Goal: Communication & Community: Answer question/provide support

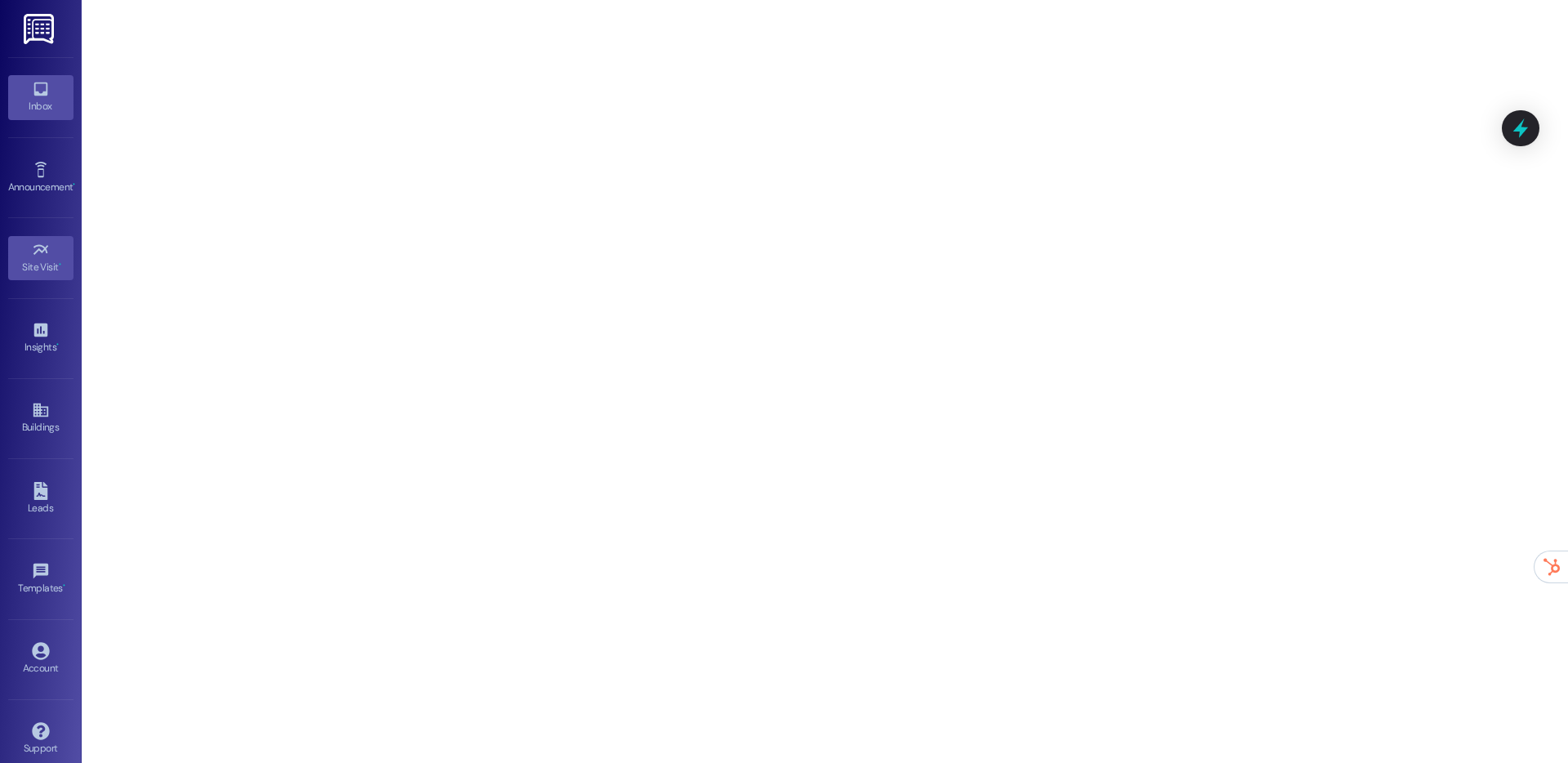
click at [48, 100] on div "Inbox" at bounding box center [40, 106] width 81 height 17
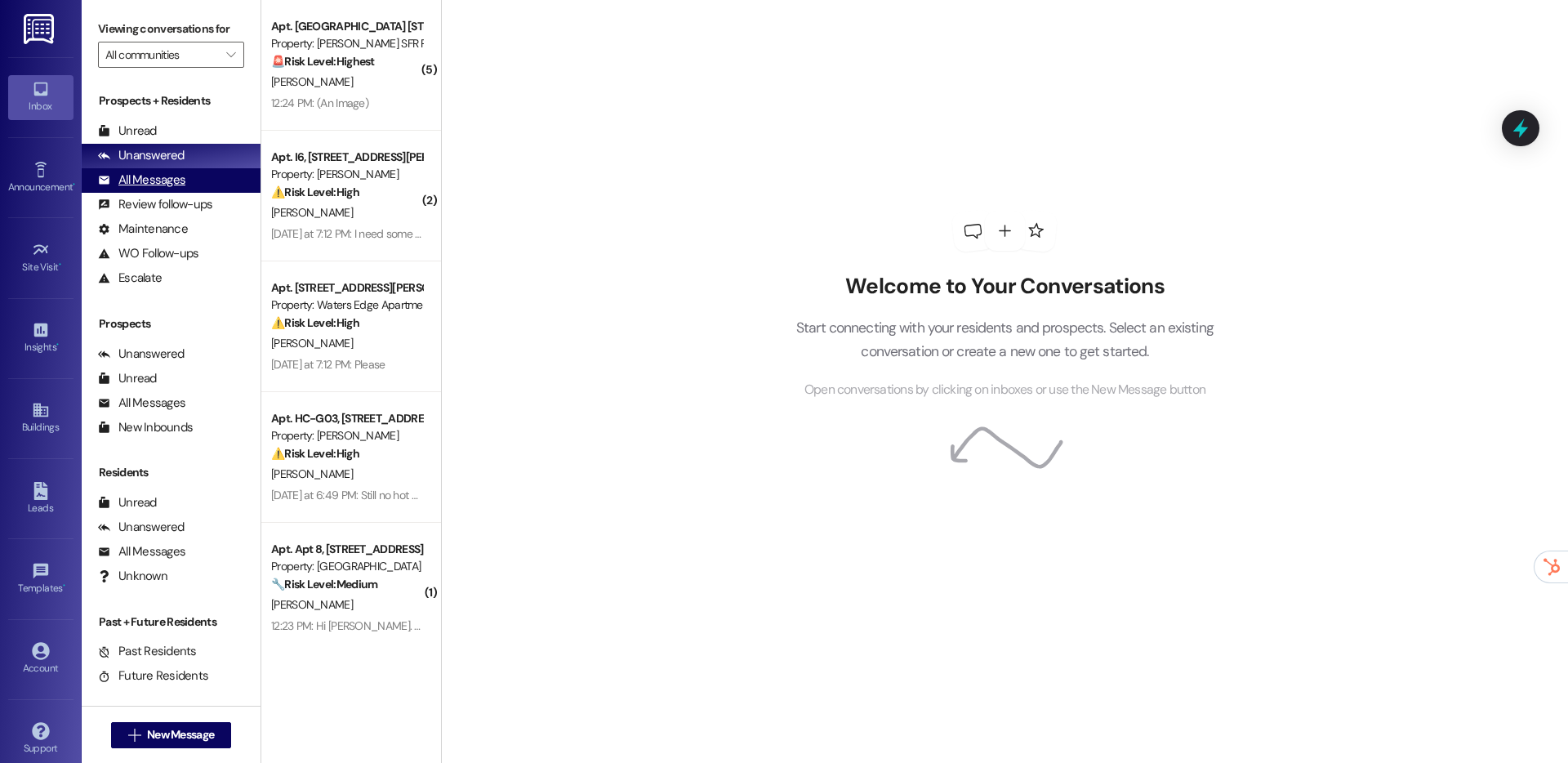
click at [146, 173] on div "All Messages" at bounding box center [141, 180] width 87 height 17
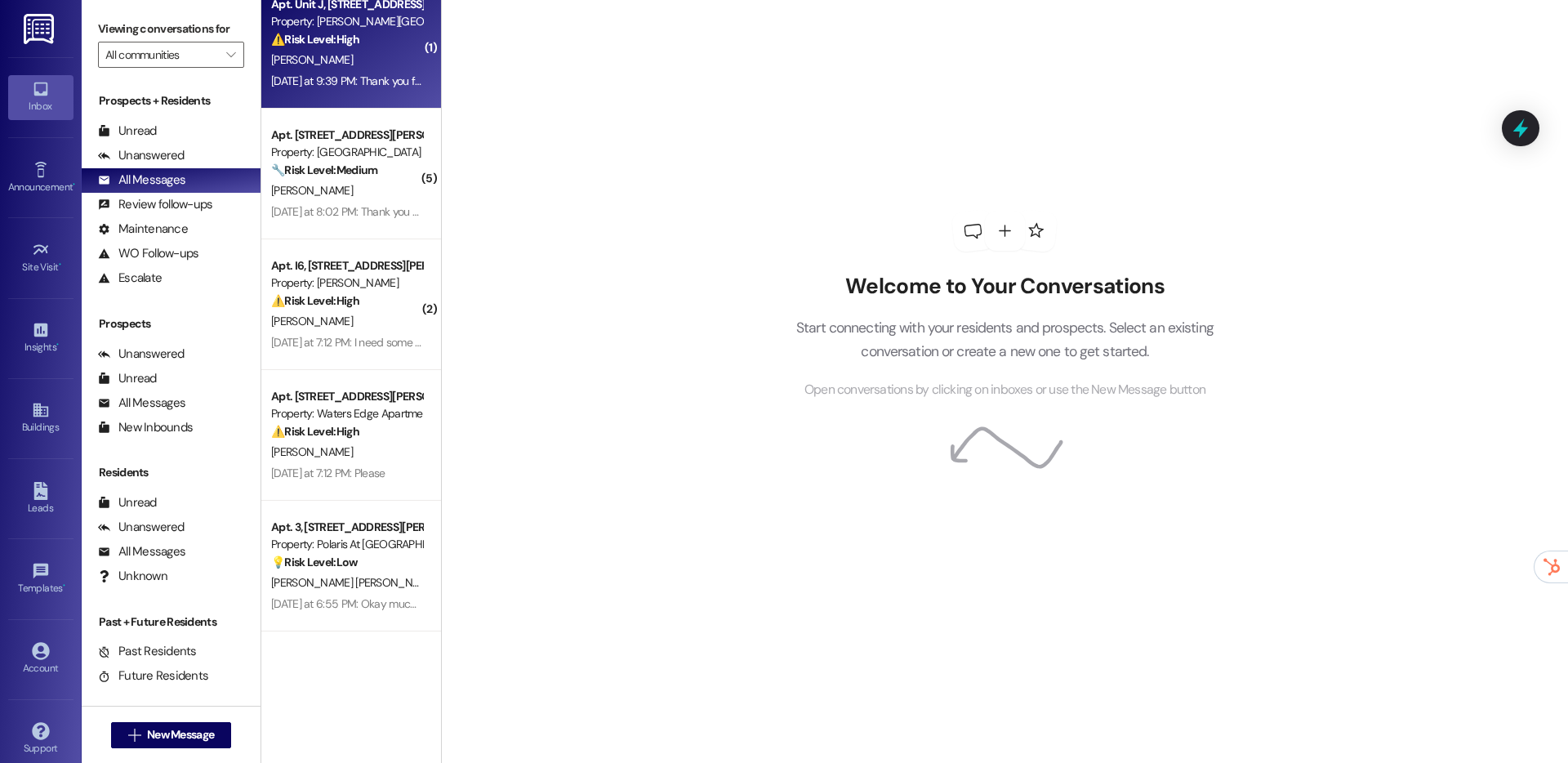
scroll to position [1255, 0]
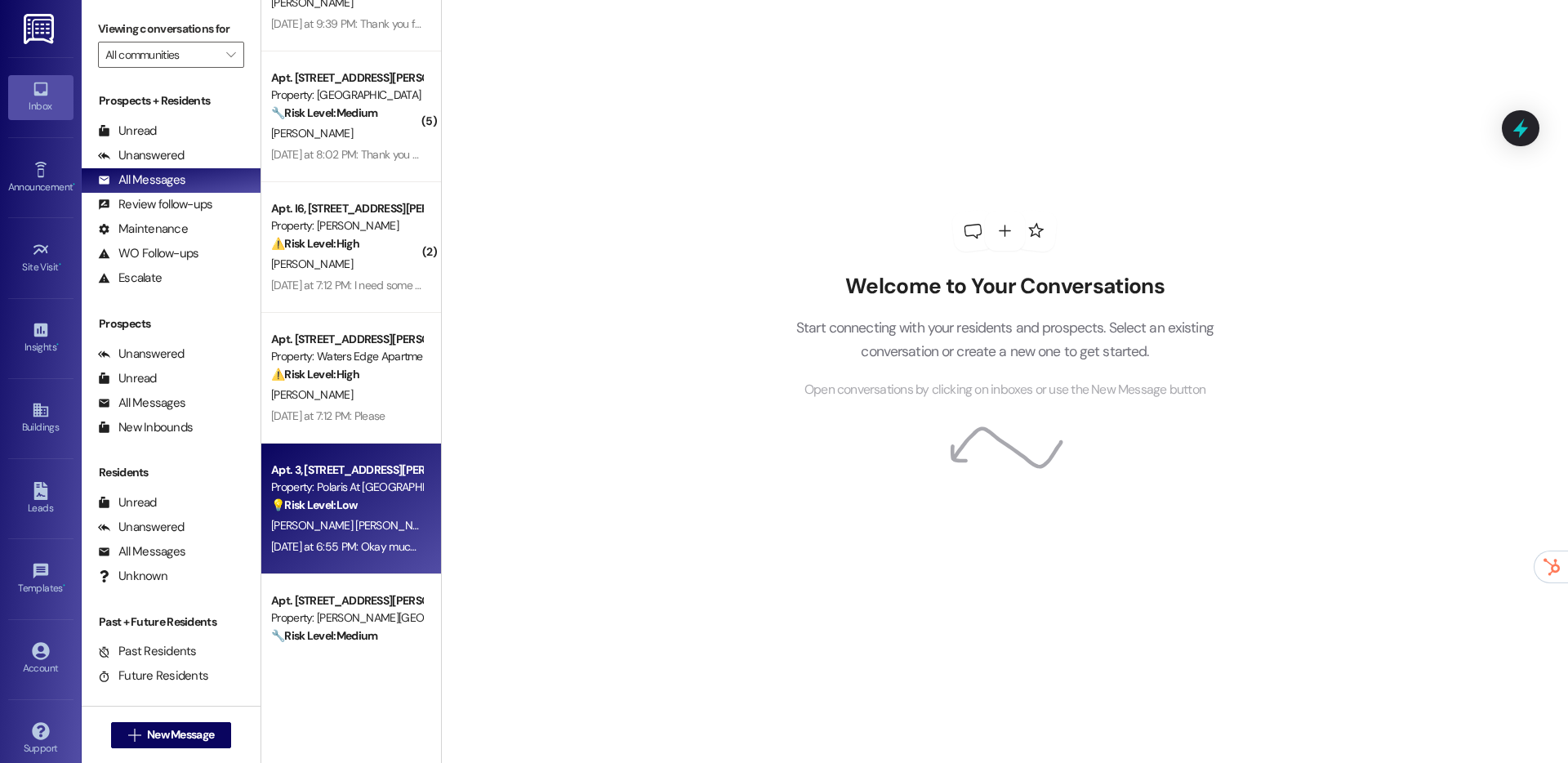
click at [329, 506] on strong "💡 Risk Level: Low" at bounding box center [314, 505] width 86 height 15
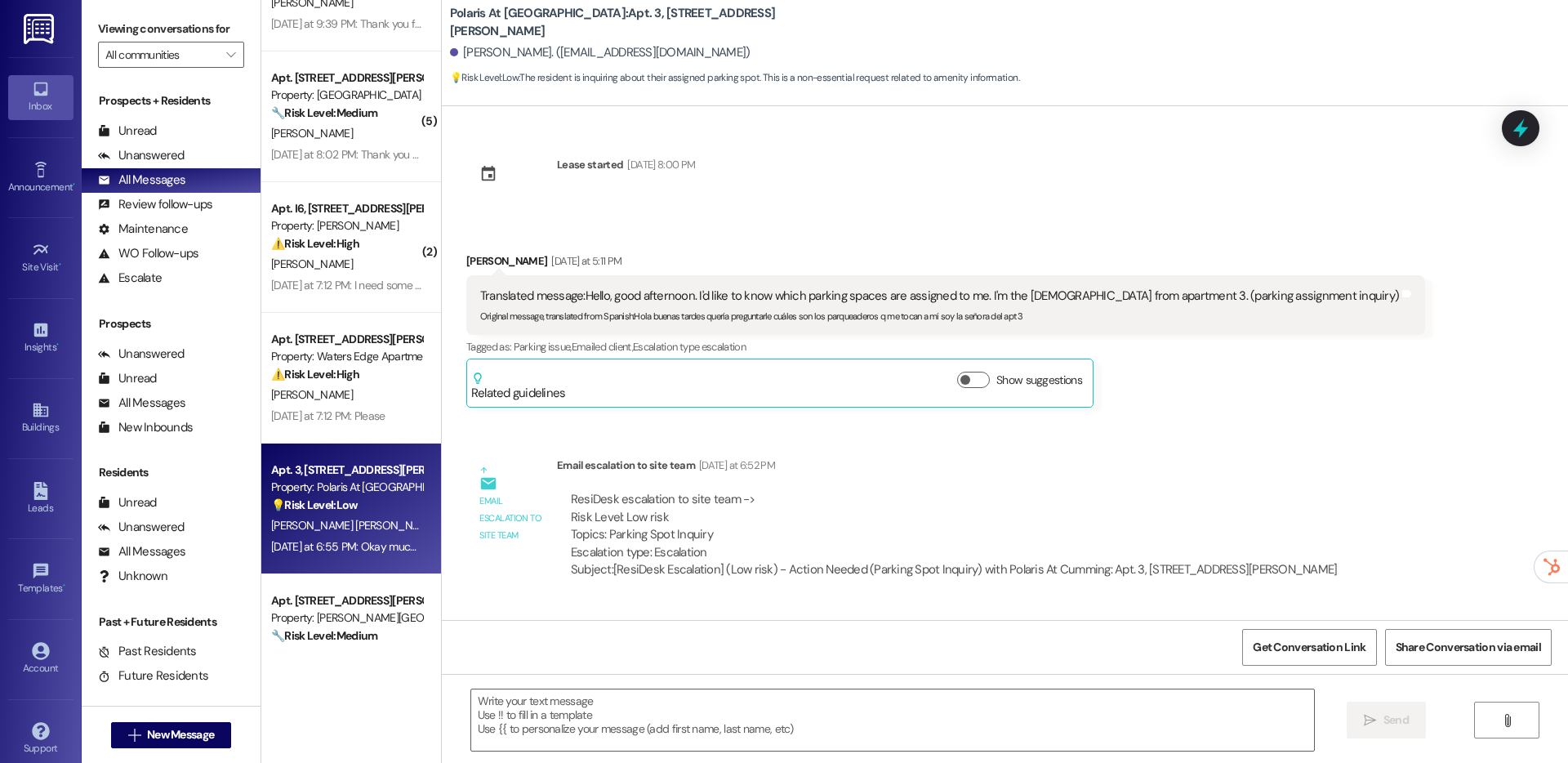
type textarea "Fetching suggested responses. Please feel free to read through the conversation…"
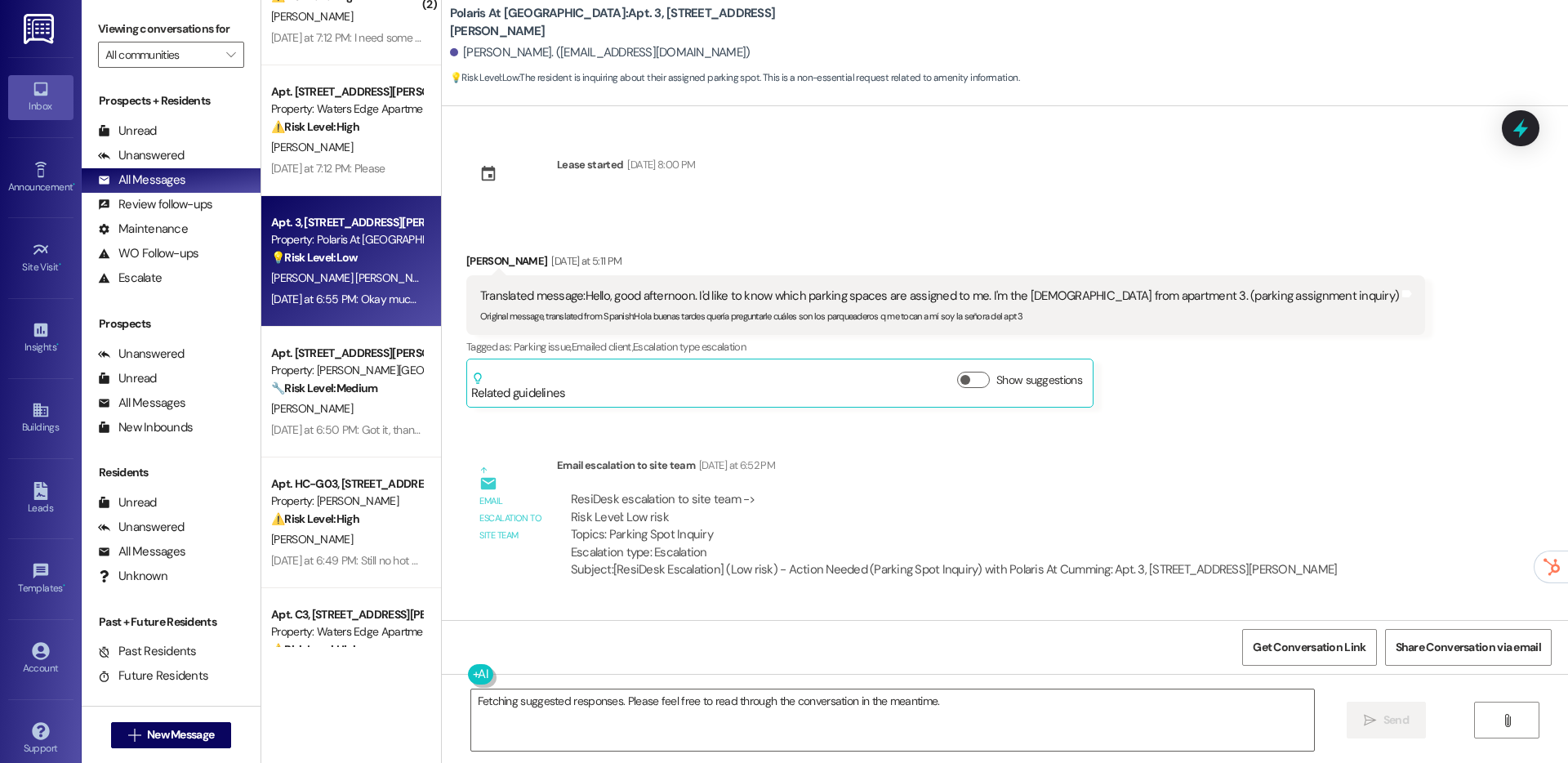
scroll to position [1506, 0]
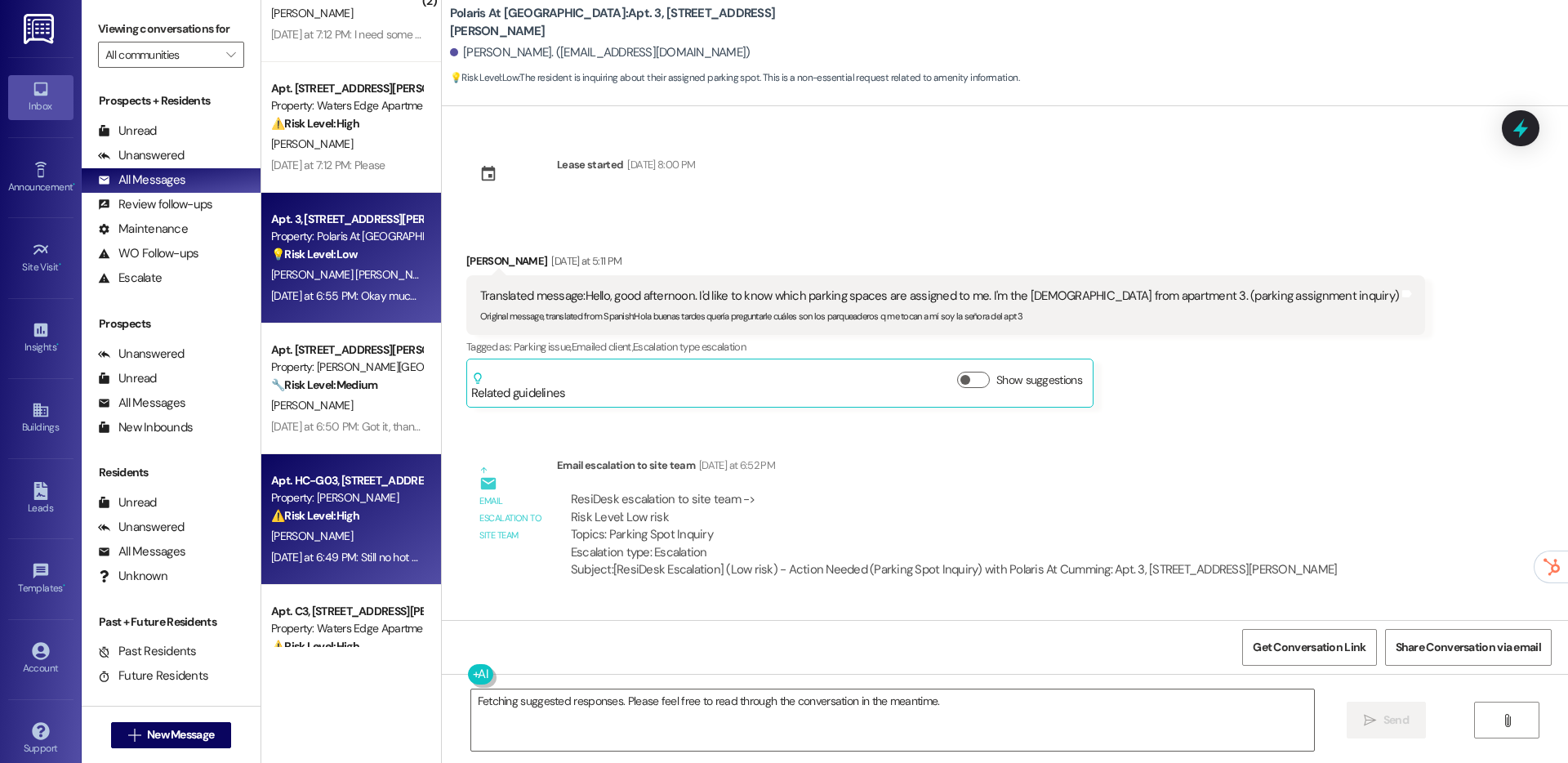
click at [359, 520] on div "⚠️ Risk Level: High The resident is reporting a lack of hot water. This is an u…" at bounding box center [347, 516] width 151 height 17
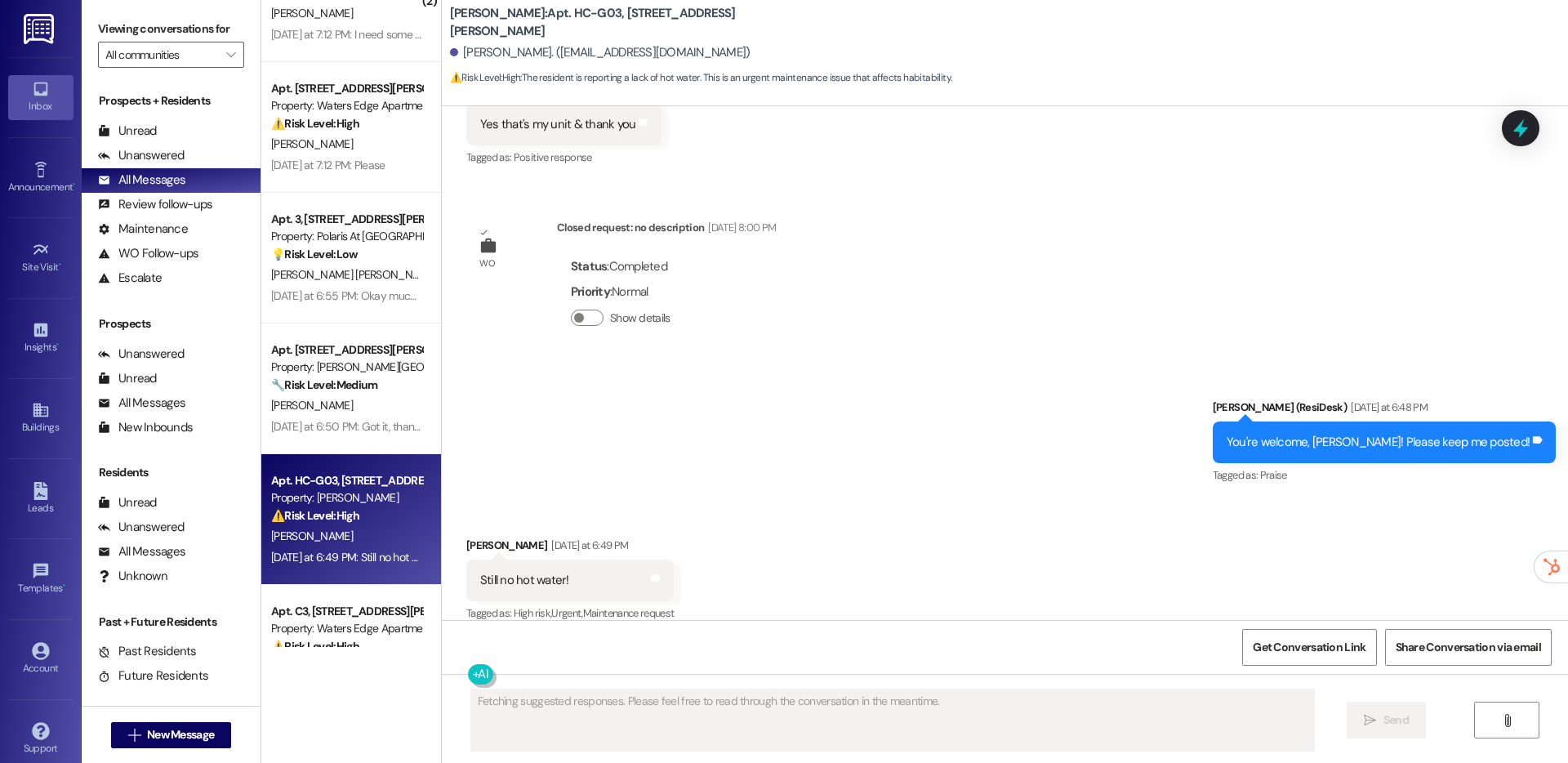
scroll to position [3062, 0]
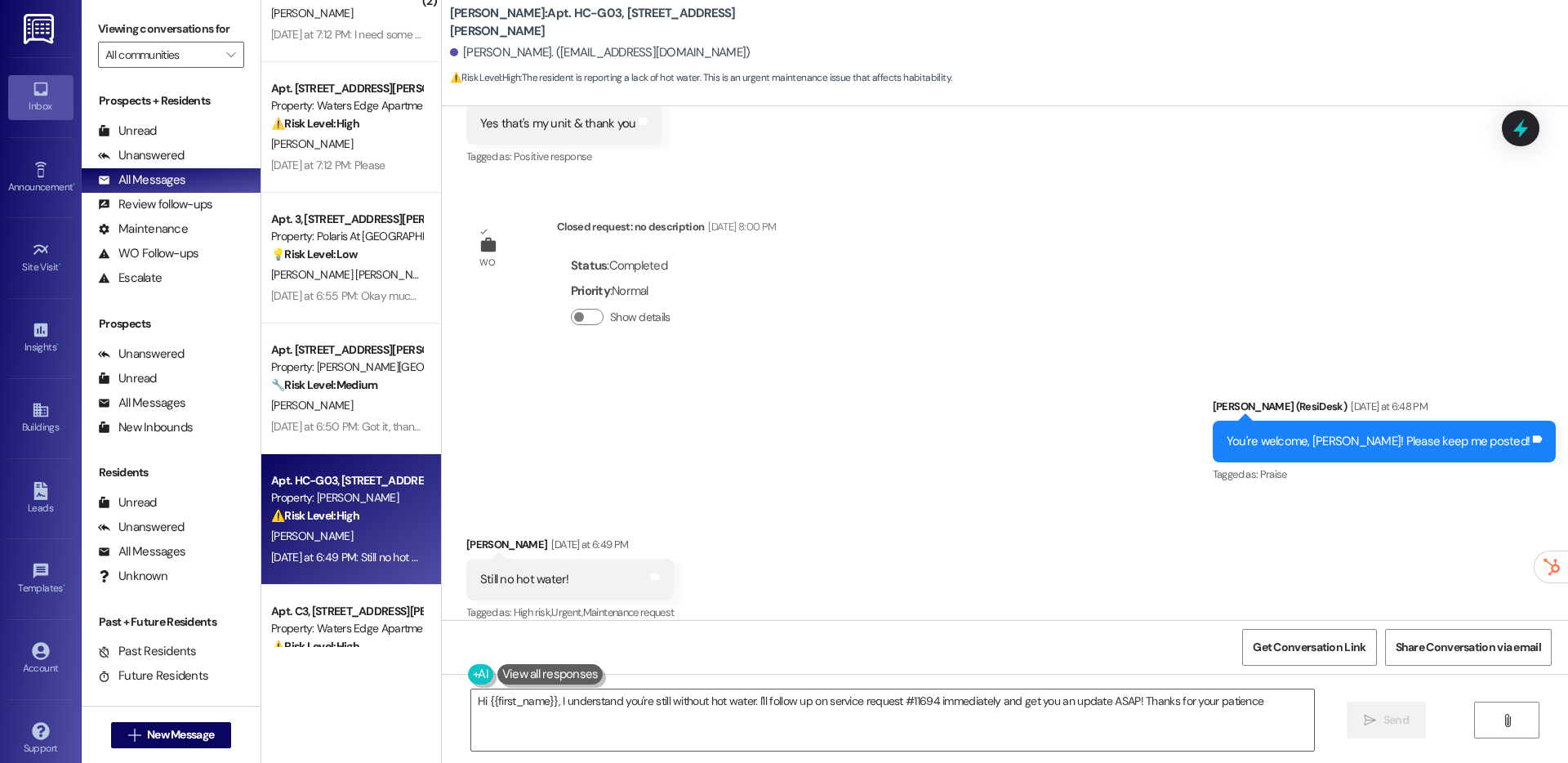
type textarea "Hi {{first_name}}, I understand you're still without hot water. I'll follow up …"
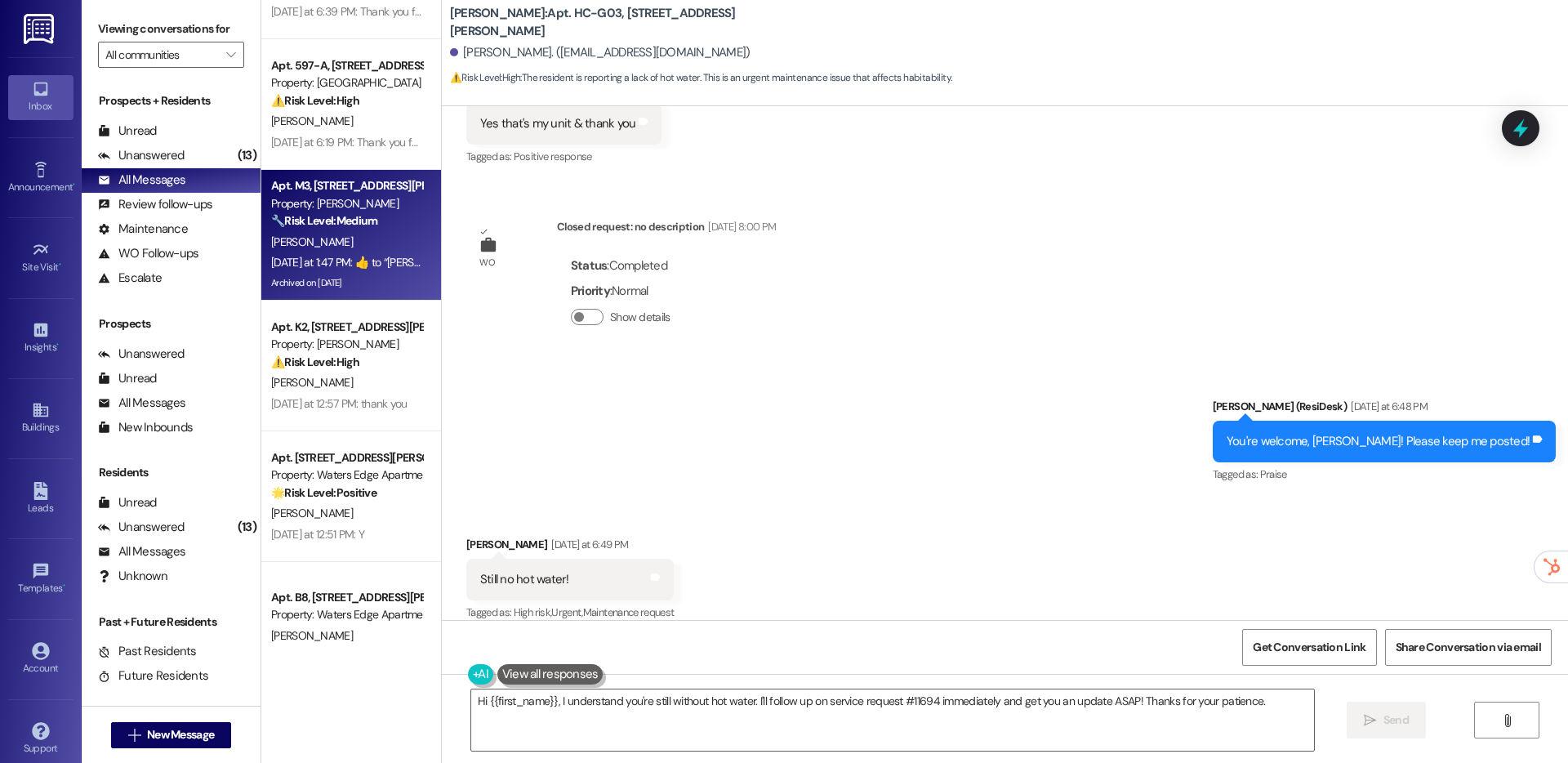
scroll to position [2243, 0]
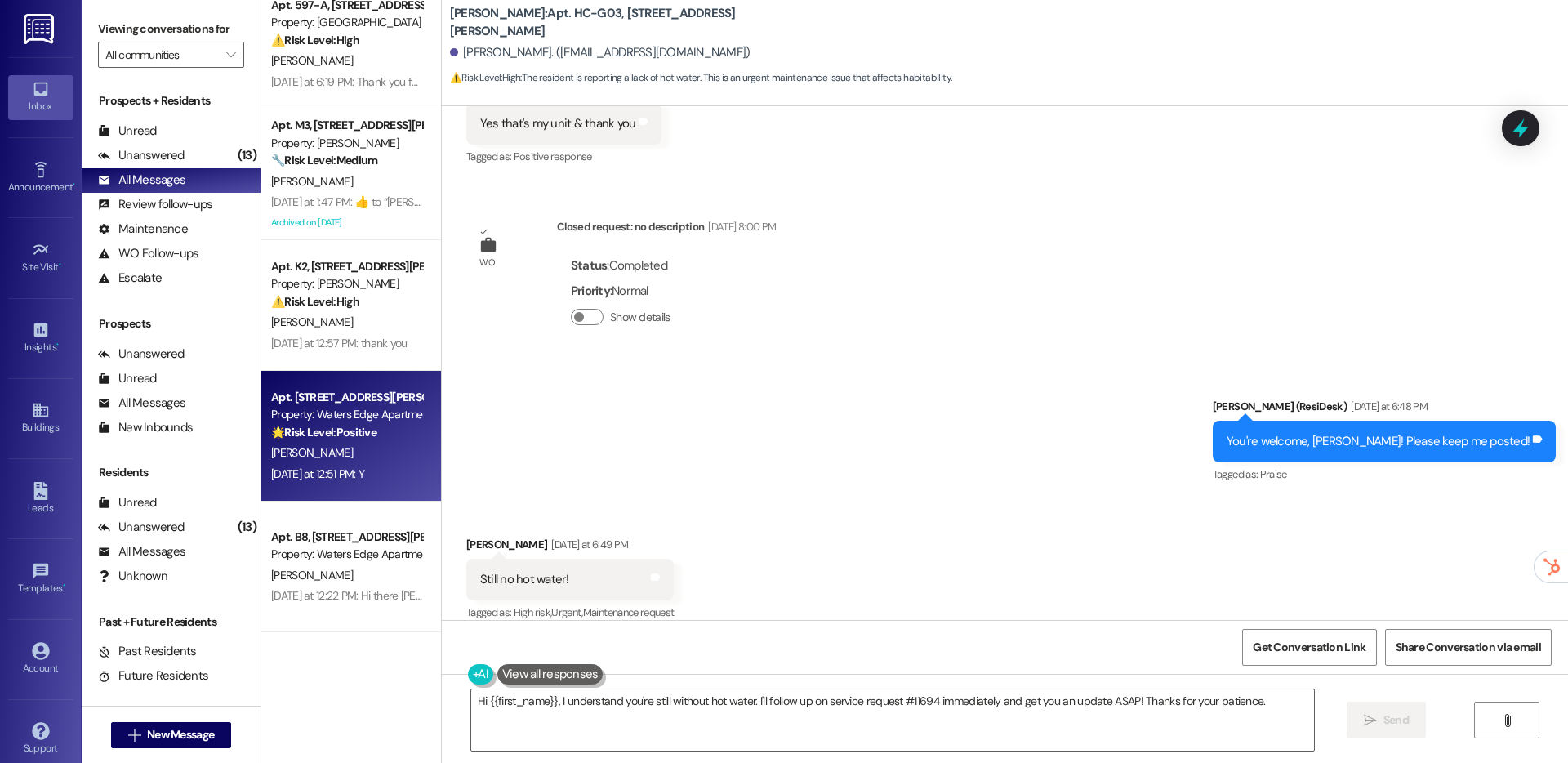
click at [324, 463] on div "[DATE] at 12:51 PM: Y [DATE] at 12:51 PM: Y" at bounding box center [346, 473] width 154 height 21
type textarea "Fetching suggested responses. Please feel free to read through the conversation…"
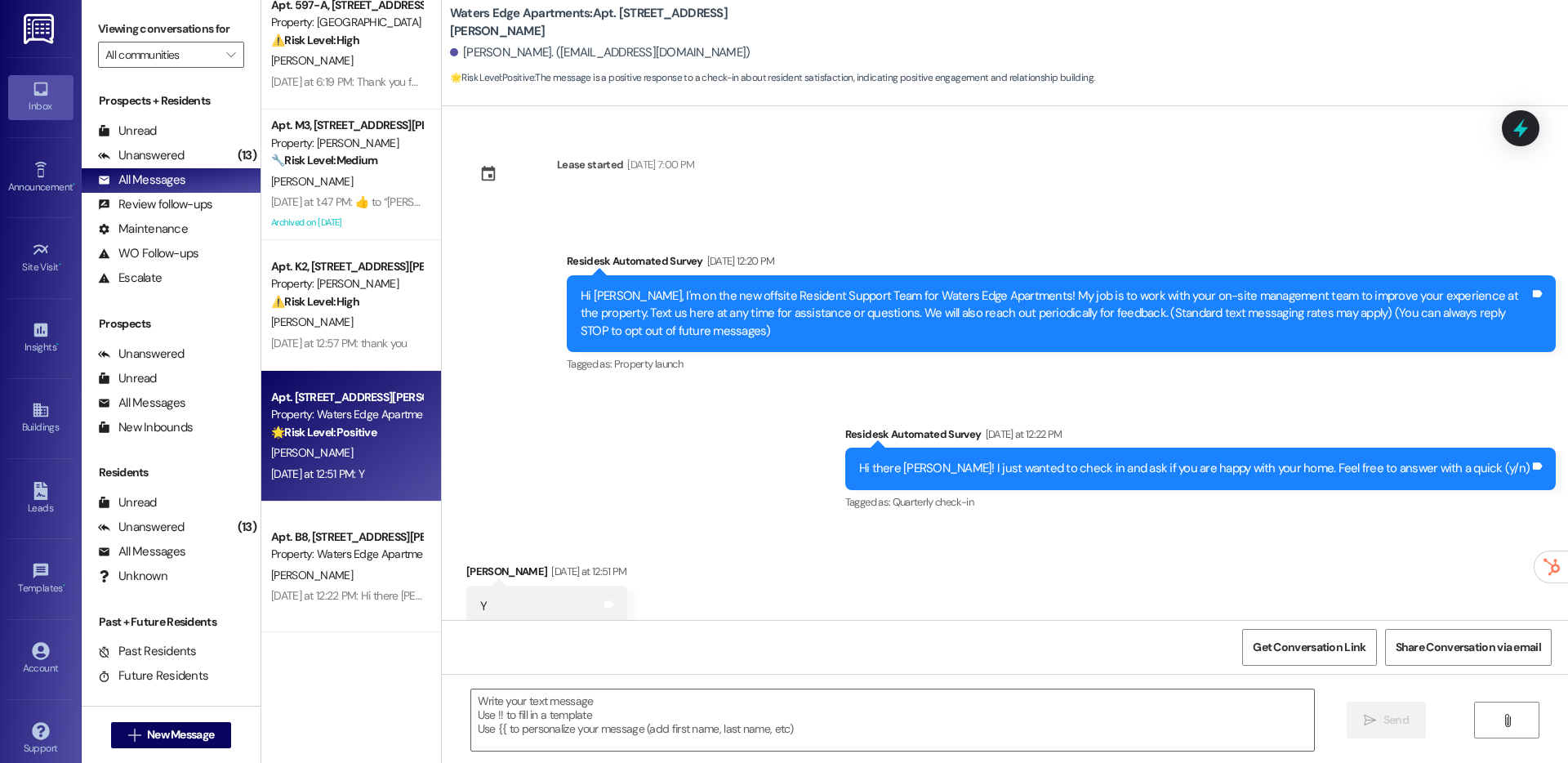
scroll to position [195, 0]
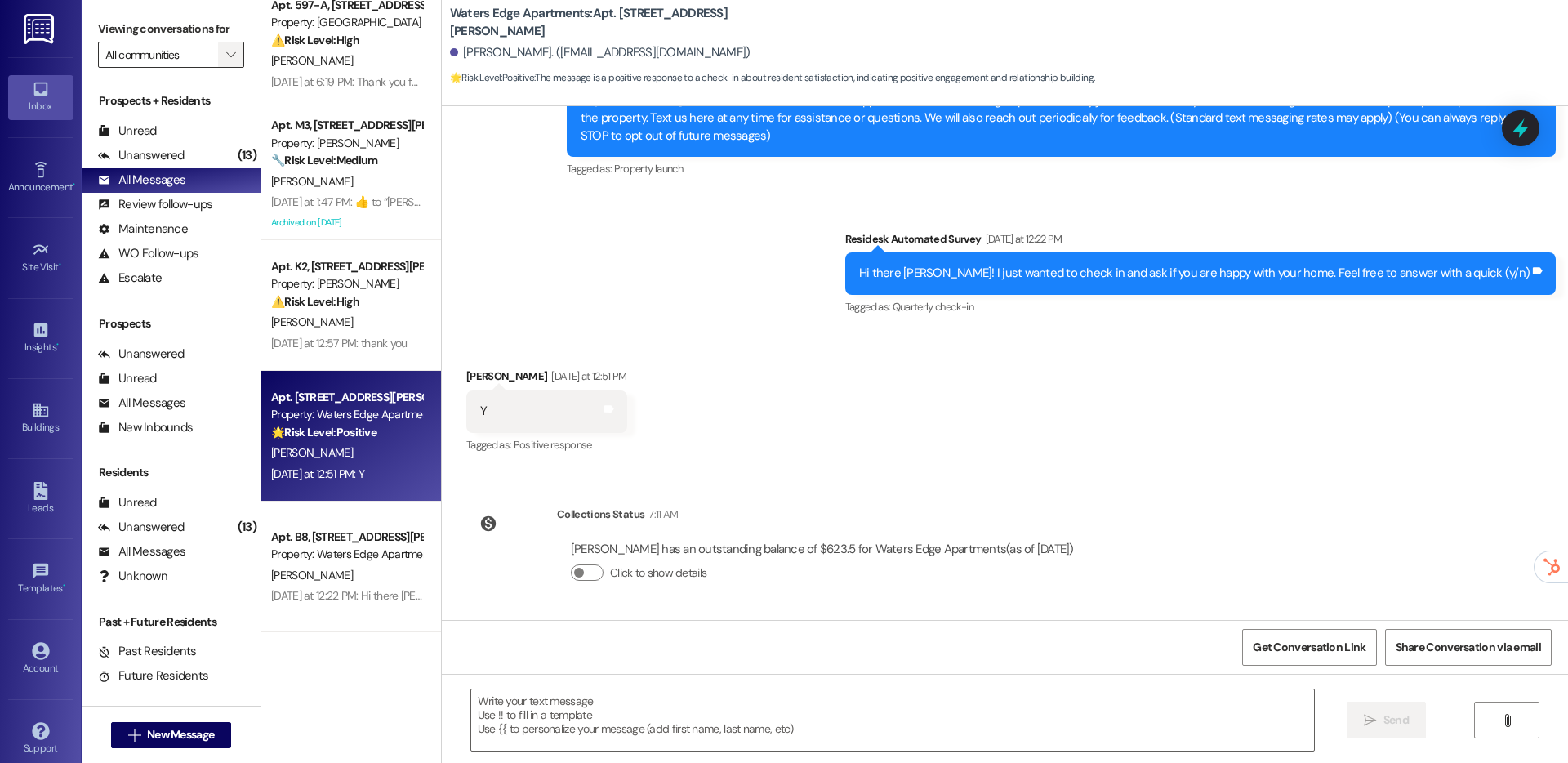
click at [226, 60] on icon "" at bounding box center [230, 54] width 9 height 13
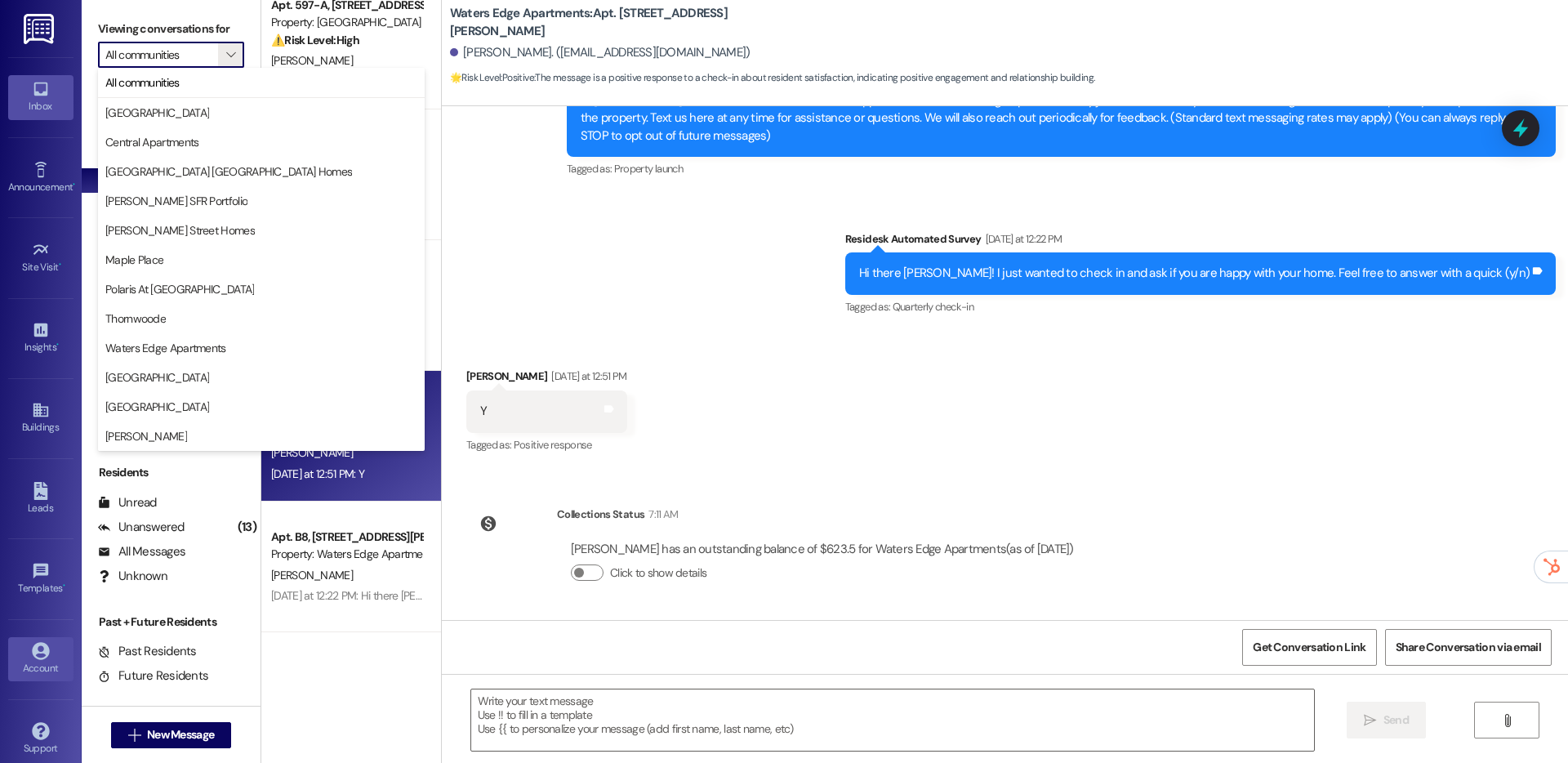
click at [36, 647] on icon at bounding box center [40, 651] width 18 height 18
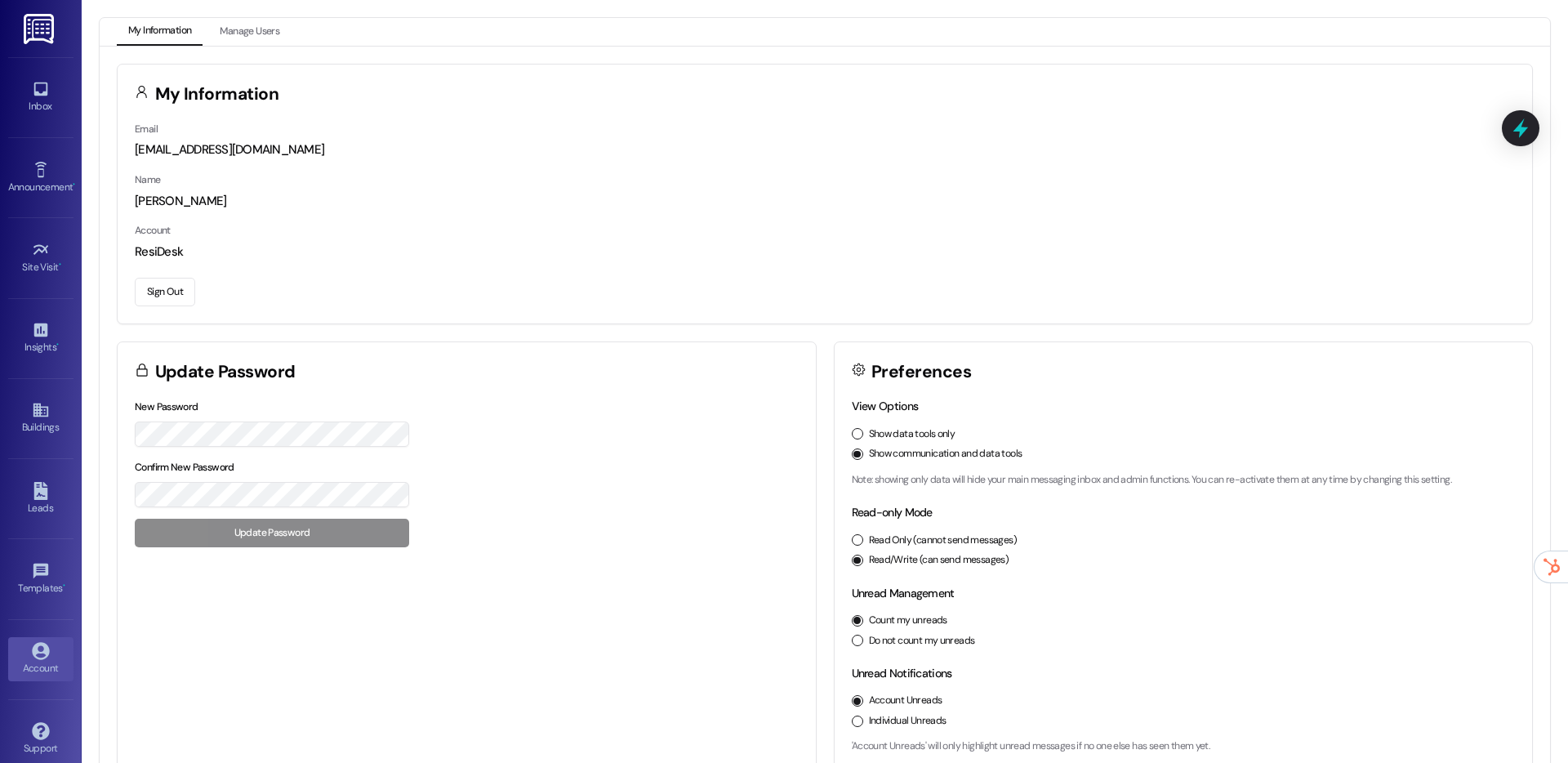
click at [172, 303] on button "Sign Out" at bounding box center [165, 292] width 61 height 28
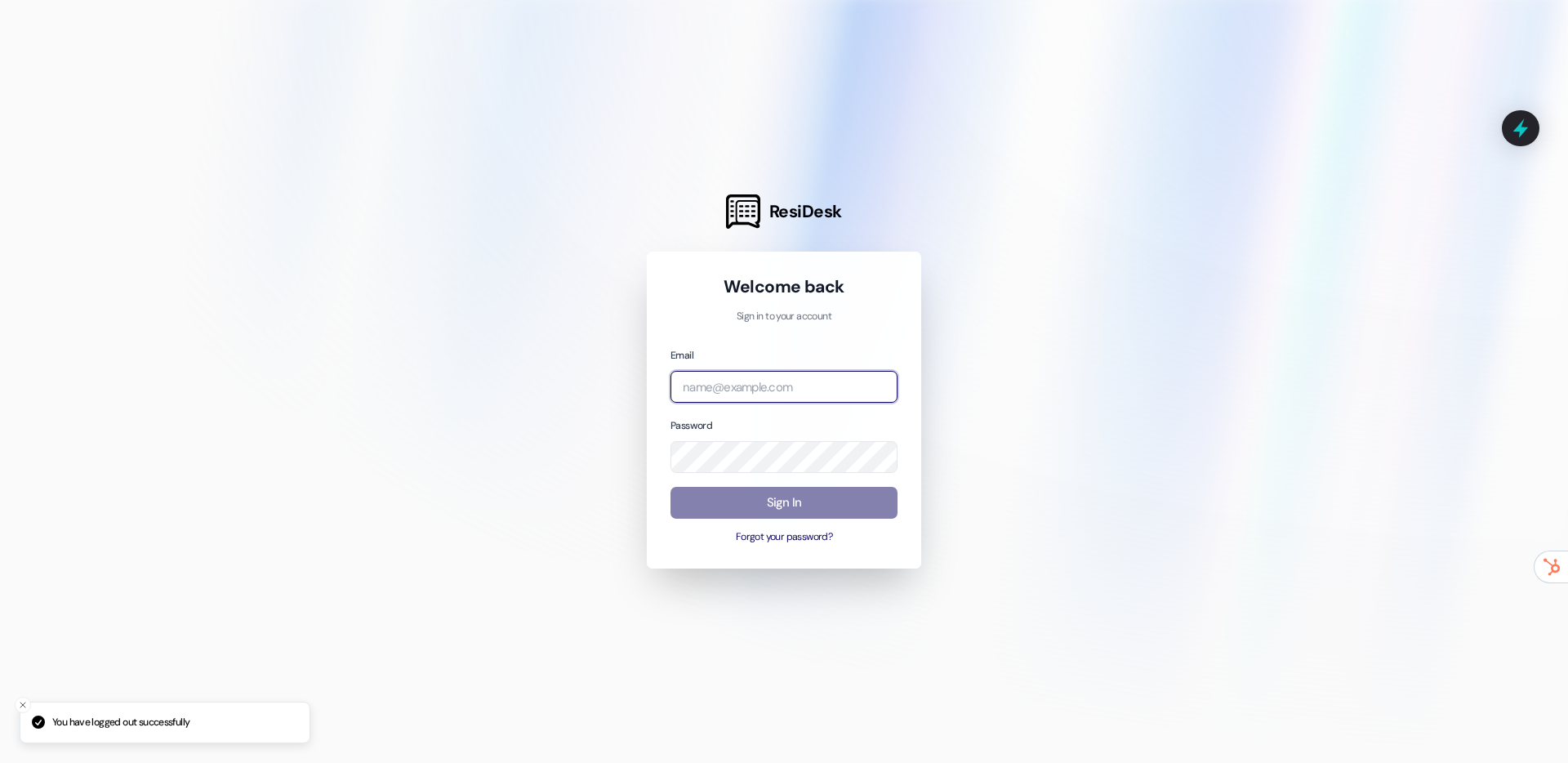
click at [735, 375] on input "email" at bounding box center [784, 387] width 227 height 31
type input "[EMAIL_ADDRESS][DOMAIN_NAME]"
